Goal: Task Accomplishment & Management: Manage account settings

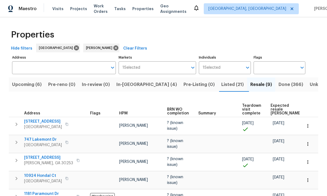
click at [323, 76] on div "Properties Hide filters Atlanta Wesley Brooks Clear Filters Address Address Mar…" at bounding box center [163, 160] width 327 height 287
click at [135, 88] on span "In-reno (4)" at bounding box center [146, 85] width 61 height 8
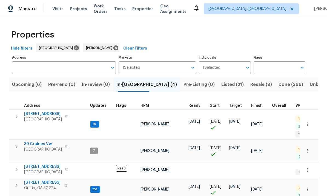
click at [45, 180] on span "[STREET_ADDRESS]" at bounding box center [42, 182] width 36 height 5
click at [45, 116] on span "270 Laurel Way" at bounding box center [43, 113] width 38 height 5
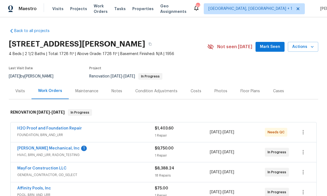
click at [66, 127] on link "H2O Proof and Foundation Repair" at bounding box center [49, 128] width 65 height 4
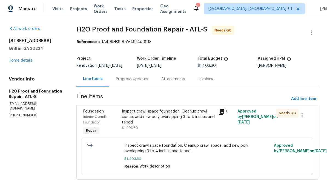
click at [166, 125] on div "Inspect crawl space foundation. Cleanup crawl space, add new poly overlapping 3…" at bounding box center [168, 117] width 93 height 16
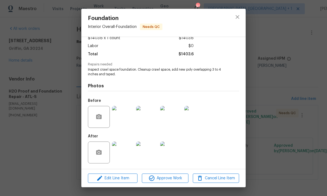
scroll to position [34, 0]
click at [130, 151] on img at bounding box center [123, 153] width 22 height 22
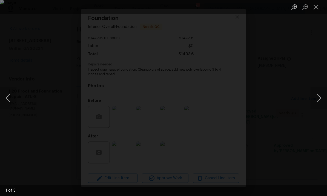
click at [316, 99] on button "Next image" at bounding box center [318, 98] width 16 height 22
click at [319, 99] on button "Next image" at bounding box center [318, 98] width 16 height 22
click at [315, 96] on button "Next image" at bounding box center [318, 98] width 16 height 22
click at [317, 8] on button "Close lightbox" at bounding box center [315, 7] width 11 height 10
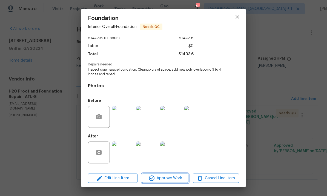
click at [171, 179] on span "Approve Work" at bounding box center [164, 178] width 43 height 7
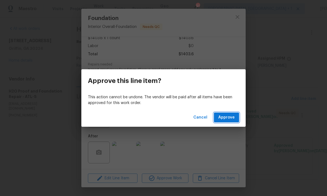
click at [231, 117] on span "Approve" at bounding box center [226, 117] width 16 height 7
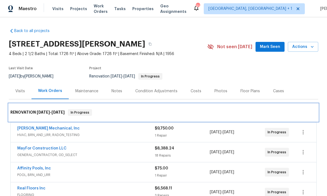
click at [317, 104] on div "RENOVATION 7/28/25 - 10/22/25 In Progress" at bounding box center [163, 113] width 309 height 18
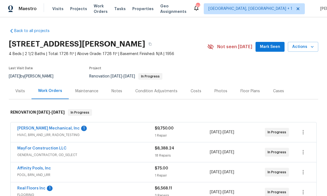
click at [275, 47] on span "Mark Seen" at bounding box center [270, 47] width 20 height 7
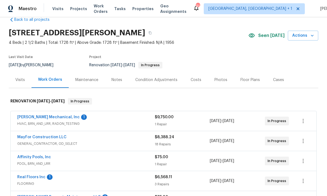
scroll to position [12, 0]
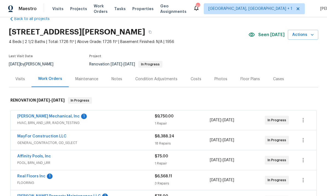
click at [51, 117] on link "JH Martin Mechanical, Inc" at bounding box center [48, 116] width 62 height 4
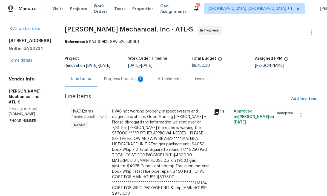
click at [136, 82] on div "Progress Updates 1" at bounding box center [124, 78] width 41 height 5
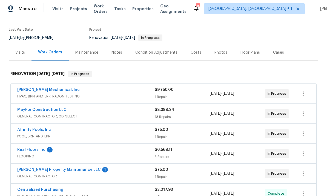
scroll to position [41, 0]
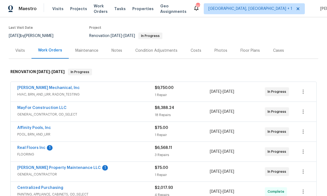
click at [63, 167] on link "[PERSON_NAME] Property Maintenance LLC" at bounding box center [59, 168] width 84 height 4
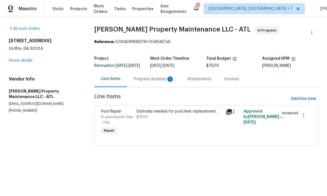
click at [160, 87] on div "Progress Updates 1" at bounding box center [154, 79] width 54 height 16
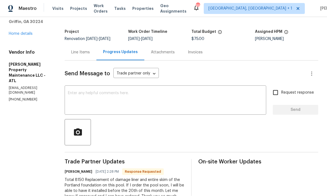
scroll to position [12, 0]
click at [81, 44] on div "Line Items" at bounding box center [81, 52] width 32 height 16
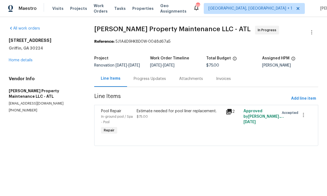
click at [176, 138] on div "Estimate needed for pool liner replacement. $75.00" at bounding box center [179, 122] width 89 height 31
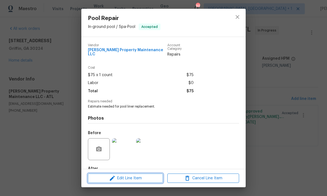
click at [124, 183] on button "Edit Line Item" at bounding box center [125, 179] width 75 height 10
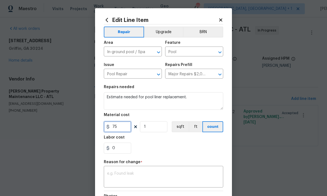
click at [129, 132] on input "75" at bounding box center [117, 126] width 27 height 11
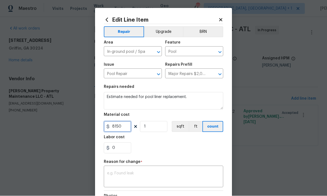
type input "8150"
click at [192, 188] on div "x ​" at bounding box center [163, 177] width 119 height 20
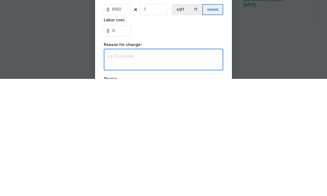
click at [134, 172] on textarea at bounding box center [163, 177] width 113 height 11
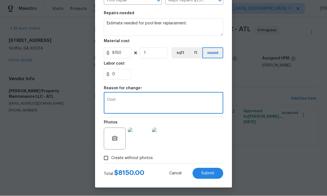
scroll to position [75, 0]
type textarea "Cost"
click at [210, 172] on span "Submit" at bounding box center [207, 174] width 13 height 4
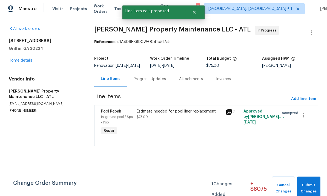
scroll to position [0, 0]
click at [313, 187] on span "Submit Changes" at bounding box center [309, 188] width 18 height 13
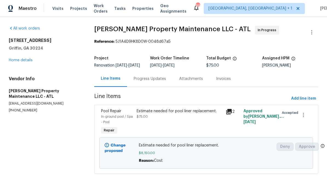
click at [142, 80] on div "Progress Updates" at bounding box center [150, 78] width 32 height 5
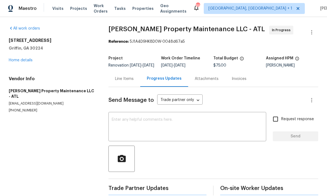
scroll to position [0, 0]
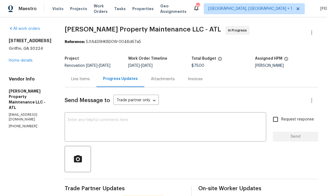
click at [127, 127] on textarea at bounding box center [165, 127] width 195 height 19
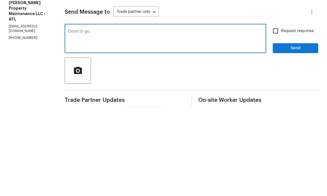
type textarea "Good to go."
click at [279, 114] on input "Request response" at bounding box center [275, 119] width 11 height 11
checkbox input "true"
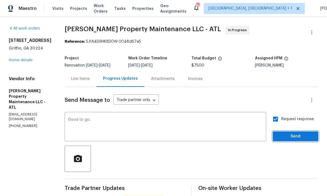
click at [295, 133] on span "Send" at bounding box center [295, 136] width 37 height 7
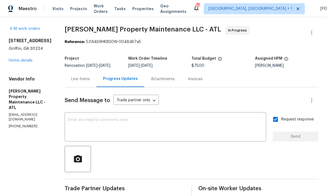
click at [178, 187] on span "Trade Partner Updates" at bounding box center [125, 188] width 120 height 5
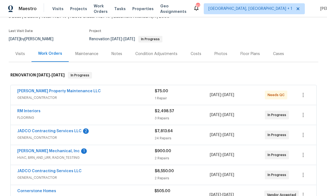
scroll to position [37, 0]
click at [56, 139] on span "GENERAL_CONTRACTOR" at bounding box center [85, 137] width 137 height 5
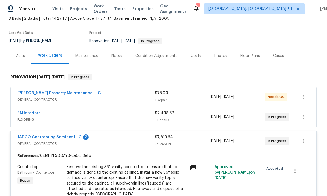
scroll to position [36, 0]
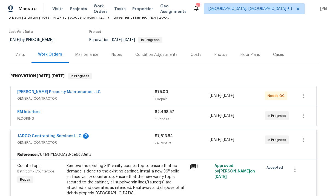
click at [51, 137] on link "JADCO Contracting Services LLC" at bounding box center [49, 136] width 64 height 4
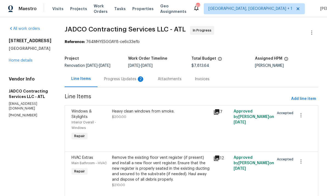
click at [145, 81] on div "Progress Updates 2" at bounding box center [124, 78] width 41 height 5
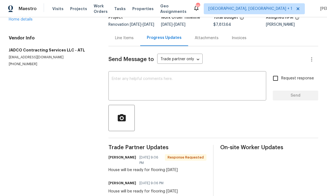
scroll to position [41, 0]
click at [144, 77] on textarea at bounding box center [187, 86] width 151 height 19
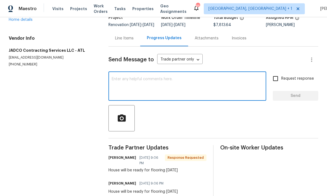
scroll to position [13, 0]
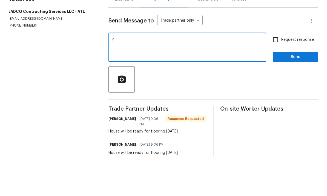
type textarea "K"
click at [300, 93] on span "Send" at bounding box center [295, 96] width 37 height 7
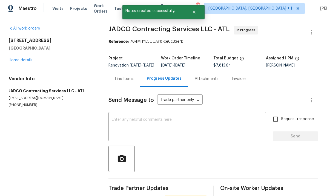
scroll to position [13, 0]
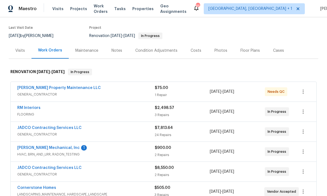
scroll to position [42, 0]
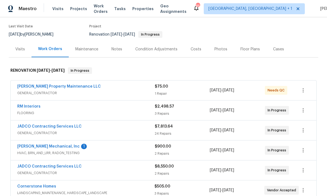
click at [64, 148] on link "[PERSON_NAME] Mechanical, Inc" at bounding box center [48, 147] width 62 height 4
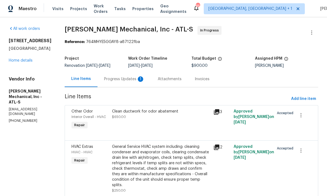
click at [136, 78] on div "Progress Updates 1" at bounding box center [124, 78] width 41 height 5
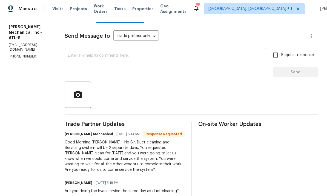
scroll to position [65, 0]
click at [115, 62] on textarea at bounding box center [165, 62] width 195 height 19
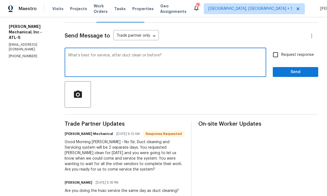
type textarea "What’s best for service, after duct clean or before?"
click at [278, 56] on input "Request response" at bounding box center [275, 54] width 11 height 11
checkbox input "true"
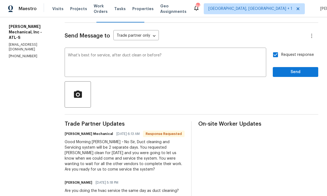
click at [208, 59] on textarea "What’s best for service, after duct clean or before?" at bounding box center [165, 62] width 195 height 19
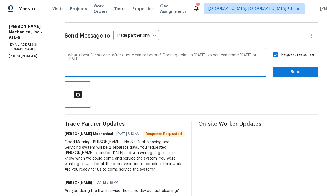
type textarea "What’s best for service, after duct clean or before? Flooring going in tomorrow…"
click at [298, 71] on span "Send" at bounding box center [295, 72] width 37 height 7
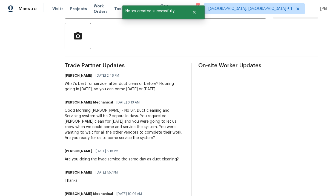
scroll to position [123, 0]
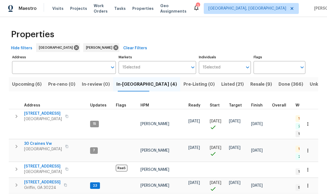
scroll to position [11, 0]
click at [42, 141] on span "30 Craines Vw" at bounding box center [43, 143] width 38 height 5
click at [40, 180] on span "[STREET_ADDRESS]" at bounding box center [42, 182] width 36 height 5
click at [40, 81] on span "Upcoming (6)" at bounding box center [27, 85] width 30 height 8
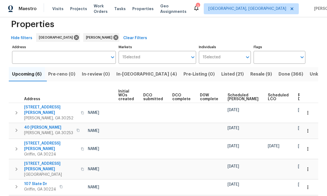
scroll to position [0, 39]
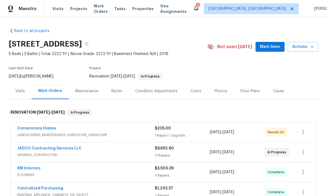
click at [52, 128] on link "Cornerstone Homes" at bounding box center [36, 128] width 39 height 4
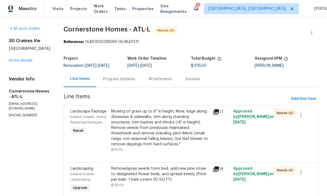
click at [135, 77] on div "Progress Updates" at bounding box center [119, 78] width 32 height 5
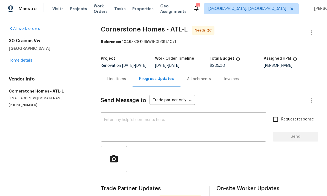
click at [121, 81] on div "Line Items" at bounding box center [116, 78] width 19 height 5
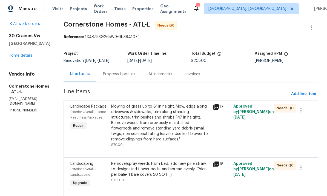
scroll to position [5, 0]
click at [219, 164] on icon at bounding box center [215, 164] width 5 height 5
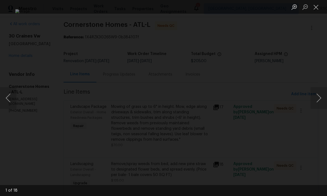
click at [317, 98] on button "Next image" at bounding box center [318, 98] width 16 height 22
click at [314, 99] on button "Next image" at bounding box center [318, 98] width 16 height 22
click at [313, 97] on button "Next image" at bounding box center [318, 98] width 16 height 22
click at [313, 101] on button "Next image" at bounding box center [318, 98] width 16 height 22
click at [314, 100] on button "Next image" at bounding box center [318, 98] width 16 height 22
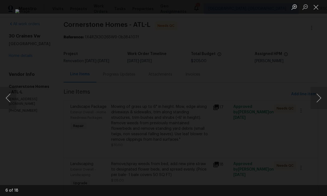
click at [313, 101] on button "Next image" at bounding box center [318, 98] width 16 height 22
click at [313, 100] on button "Next image" at bounding box center [318, 98] width 16 height 22
click at [315, 101] on button "Next image" at bounding box center [318, 98] width 16 height 22
click at [315, 99] on button "Next image" at bounding box center [318, 98] width 16 height 22
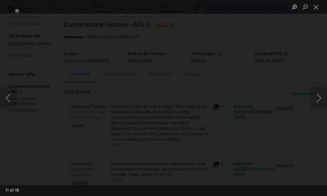
click at [314, 99] on button "Next image" at bounding box center [318, 98] width 16 height 22
click at [314, 98] on button "Next image" at bounding box center [318, 98] width 16 height 22
click at [313, 99] on button "Next image" at bounding box center [318, 98] width 16 height 22
click at [313, 97] on button "Next image" at bounding box center [318, 98] width 16 height 22
click at [313, 98] on button "Next image" at bounding box center [318, 98] width 16 height 22
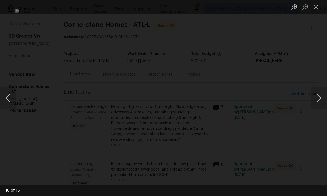
click at [314, 97] on button "Next image" at bounding box center [318, 98] width 16 height 22
click at [315, 96] on button "Next image" at bounding box center [318, 98] width 16 height 22
click at [313, 97] on button "Next image" at bounding box center [318, 98] width 16 height 22
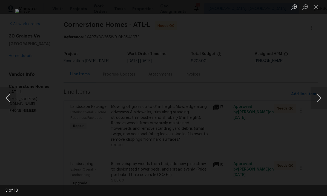
click at [314, 97] on button "Next image" at bounding box center [318, 98] width 16 height 22
click at [316, 8] on button "Close lightbox" at bounding box center [315, 7] width 11 height 10
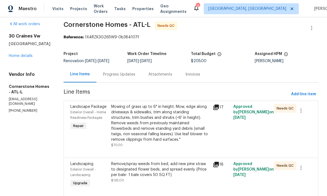
click at [177, 121] on div "Mowing of grass up to 6" in height. Mow, edge along driveways & sidewalks, trim…" at bounding box center [160, 123] width 99 height 38
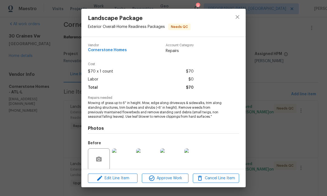
click at [126, 160] on img at bounding box center [123, 159] width 22 height 22
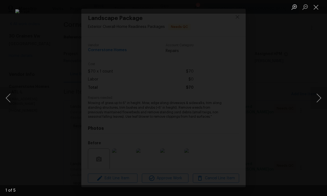
click at [318, 98] on button "Next image" at bounding box center [318, 98] width 16 height 22
click at [317, 97] on button "Next image" at bounding box center [318, 98] width 16 height 22
click at [317, 96] on button "Next image" at bounding box center [318, 98] width 16 height 22
click at [316, 95] on button "Next image" at bounding box center [318, 98] width 16 height 22
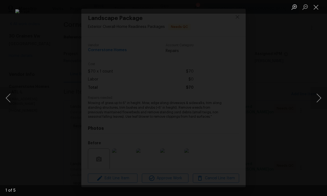
click at [315, 94] on button "Next image" at bounding box center [318, 98] width 16 height 22
click at [314, 96] on button "Next image" at bounding box center [318, 98] width 16 height 22
click at [315, 96] on button "Next image" at bounding box center [318, 98] width 16 height 22
click at [316, 95] on button "Next image" at bounding box center [318, 98] width 16 height 22
click at [316, 96] on button "Next image" at bounding box center [318, 98] width 16 height 22
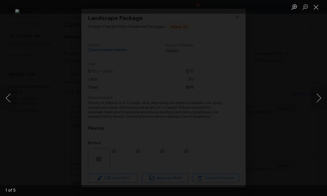
click at [317, 94] on button "Next image" at bounding box center [318, 98] width 16 height 22
click at [316, 95] on button "Next image" at bounding box center [318, 98] width 16 height 22
click at [316, 93] on button "Next image" at bounding box center [318, 98] width 16 height 22
click at [316, 94] on button "Next image" at bounding box center [318, 98] width 16 height 22
click at [315, 94] on button "Next image" at bounding box center [318, 98] width 16 height 22
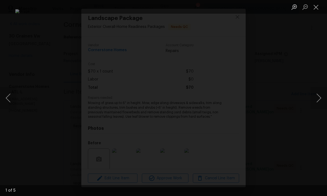
click at [317, 8] on button "Close lightbox" at bounding box center [315, 7] width 11 height 10
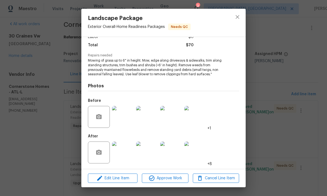
scroll to position [43, 0]
click at [243, 17] on button "close" at bounding box center [237, 16] width 13 height 13
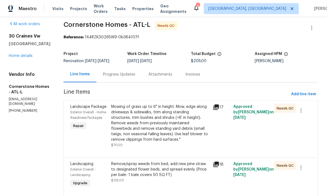
scroll to position [19, 0]
click at [163, 161] on div "Remove/spray weeds from bed, add new pine straw to designated flower beds, and …" at bounding box center [160, 169] width 99 height 16
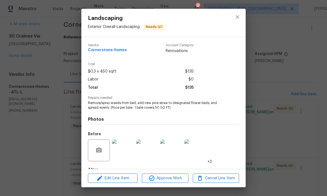
click at [125, 150] on img at bounding box center [123, 150] width 22 height 22
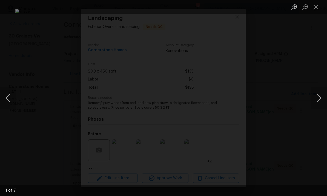
click at [316, 99] on button "Next image" at bounding box center [318, 98] width 16 height 22
click at [318, 98] on button "Next image" at bounding box center [318, 98] width 16 height 22
click at [316, 97] on button "Next image" at bounding box center [318, 98] width 16 height 22
click at [317, 97] on button "Next image" at bounding box center [318, 98] width 16 height 22
click at [316, 96] on button "Next image" at bounding box center [318, 98] width 16 height 22
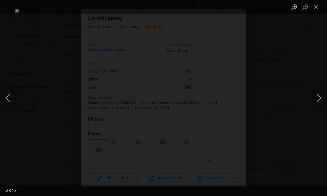
click at [315, 97] on button "Next image" at bounding box center [318, 98] width 16 height 22
click at [315, 96] on button "Next image" at bounding box center [318, 98] width 16 height 22
click at [315, 95] on button "Next image" at bounding box center [318, 98] width 16 height 22
click at [315, 9] on button "Close lightbox" at bounding box center [315, 7] width 11 height 10
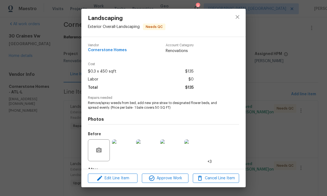
click at [172, 188] on div "Landscaping Exterior Overall - Landscaping Needs QC Vendor Cornerstone Homes Ac…" at bounding box center [163, 98] width 327 height 196
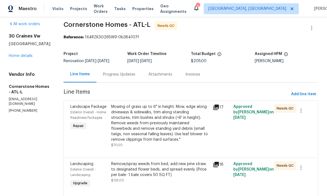
click at [260, 102] on div "Approved by Cynthia Herriott on 7/25/2025" at bounding box center [252, 125] width 41 height 47
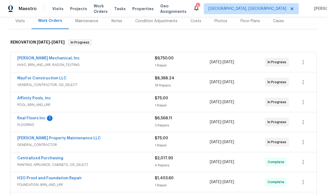
scroll to position [71, 0]
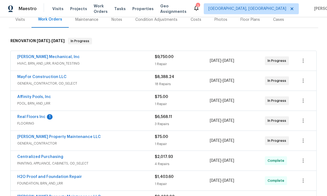
click at [37, 116] on link "Real Floors Inc" at bounding box center [31, 117] width 28 height 4
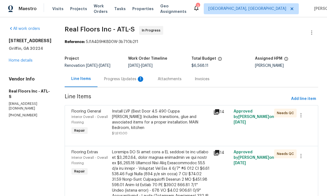
click at [131, 77] on div "Progress Updates 1" at bounding box center [124, 78] width 41 height 5
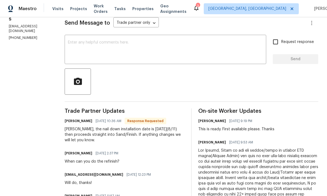
scroll to position [71, 0]
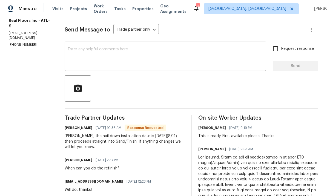
click at [116, 57] on textarea at bounding box center [165, 56] width 195 height 19
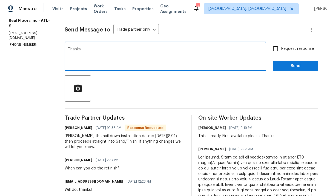
type textarea "Thanks"
click at [276, 50] on input "Request response" at bounding box center [275, 48] width 11 height 11
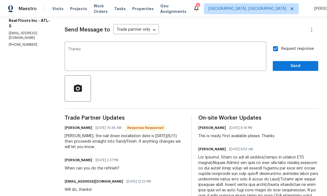
click at [276, 46] on input "Request response" at bounding box center [275, 48] width 11 height 11
checkbox input "false"
click at [295, 60] on div "Request response Send" at bounding box center [295, 57] width 45 height 28
click at [297, 65] on span "Send" at bounding box center [295, 66] width 37 height 7
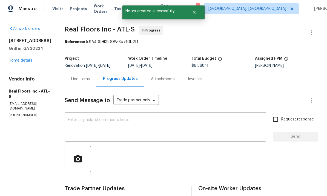
scroll to position [0, 0]
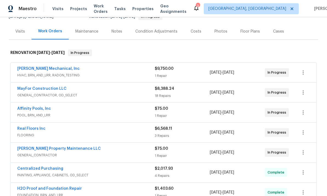
scroll to position [59, 0]
click at [55, 88] on link "MayFor Construction LLC" at bounding box center [41, 89] width 49 height 4
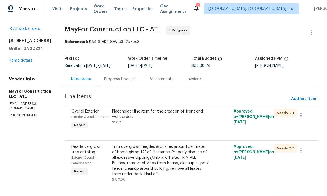
click at [133, 81] on div "Progress Updates" at bounding box center [120, 78] width 32 height 5
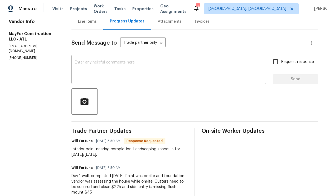
scroll to position [57, 0]
click at [129, 77] on textarea at bounding box center [169, 70] width 188 height 19
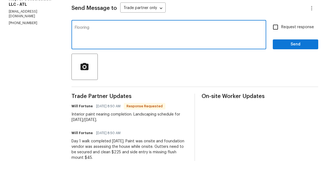
type textarea "Flooring"
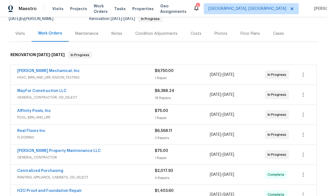
scroll to position [56, 0]
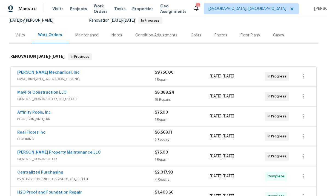
click at [33, 131] on link "Real Floors Inc" at bounding box center [31, 133] width 28 height 4
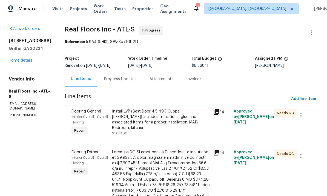
click at [124, 80] on div "Progress Updates" at bounding box center [120, 78] width 32 height 5
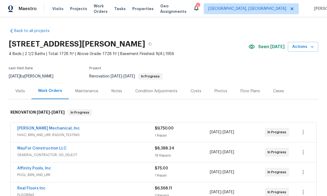
click at [56, 149] on link "MayFor Construction LLC" at bounding box center [41, 148] width 49 height 4
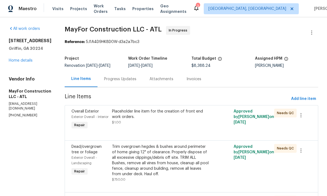
click at [128, 82] on div "Progress Updates" at bounding box center [120, 78] width 32 height 5
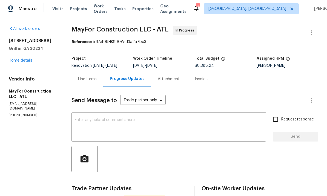
click at [134, 130] on textarea at bounding box center [169, 127] width 188 height 19
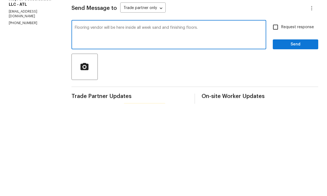
type textarea "Flooring vendor will be here inside all week sand and finishing floors."
click at [281, 114] on input "Request response" at bounding box center [275, 119] width 11 height 11
checkbox input "true"
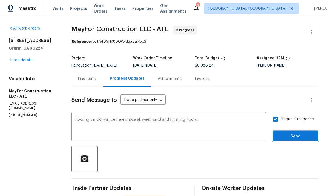
click at [291, 133] on span "Send" at bounding box center [295, 136] width 37 height 7
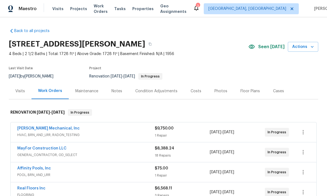
click at [68, 126] on div "[PERSON_NAME] Mechanical, Inc" at bounding box center [85, 129] width 137 height 7
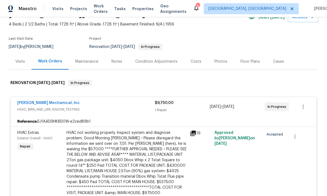
scroll to position [31, 0]
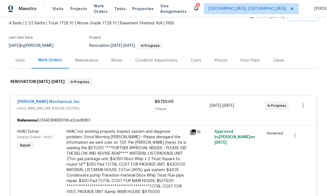
click at [47, 101] on link "[PERSON_NAME] Mechanical, Inc" at bounding box center [48, 102] width 62 height 4
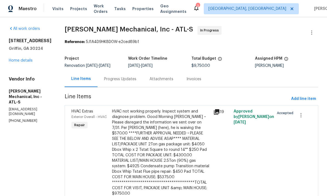
click at [134, 81] on div "Progress Updates" at bounding box center [120, 78] width 32 height 5
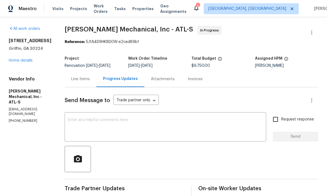
scroll to position [0, 0]
